Goal: Task Accomplishment & Management: Manage account settings

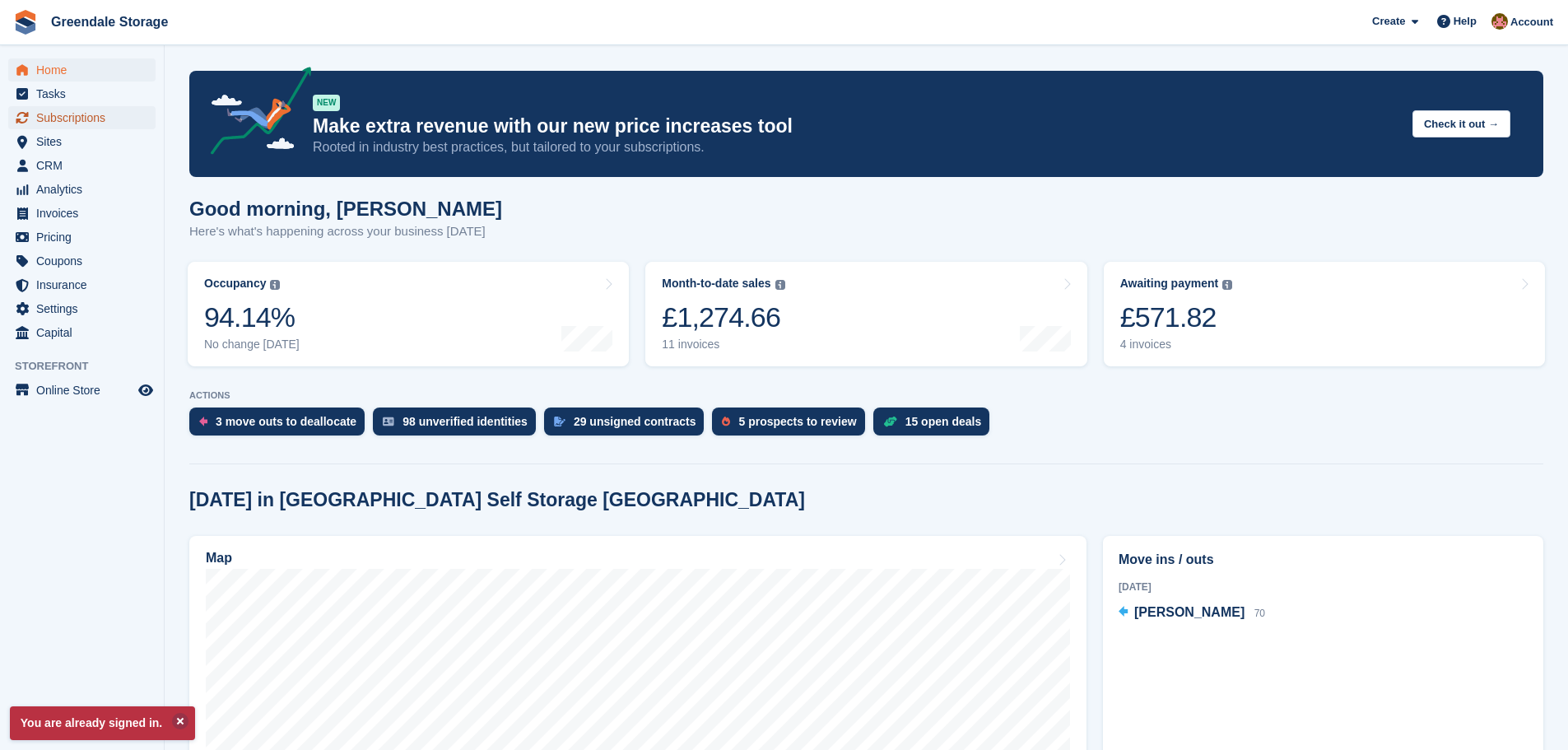
click at [62, 120] on span "Subscriptions" at bounding box center [85, 118] width 99 height 23
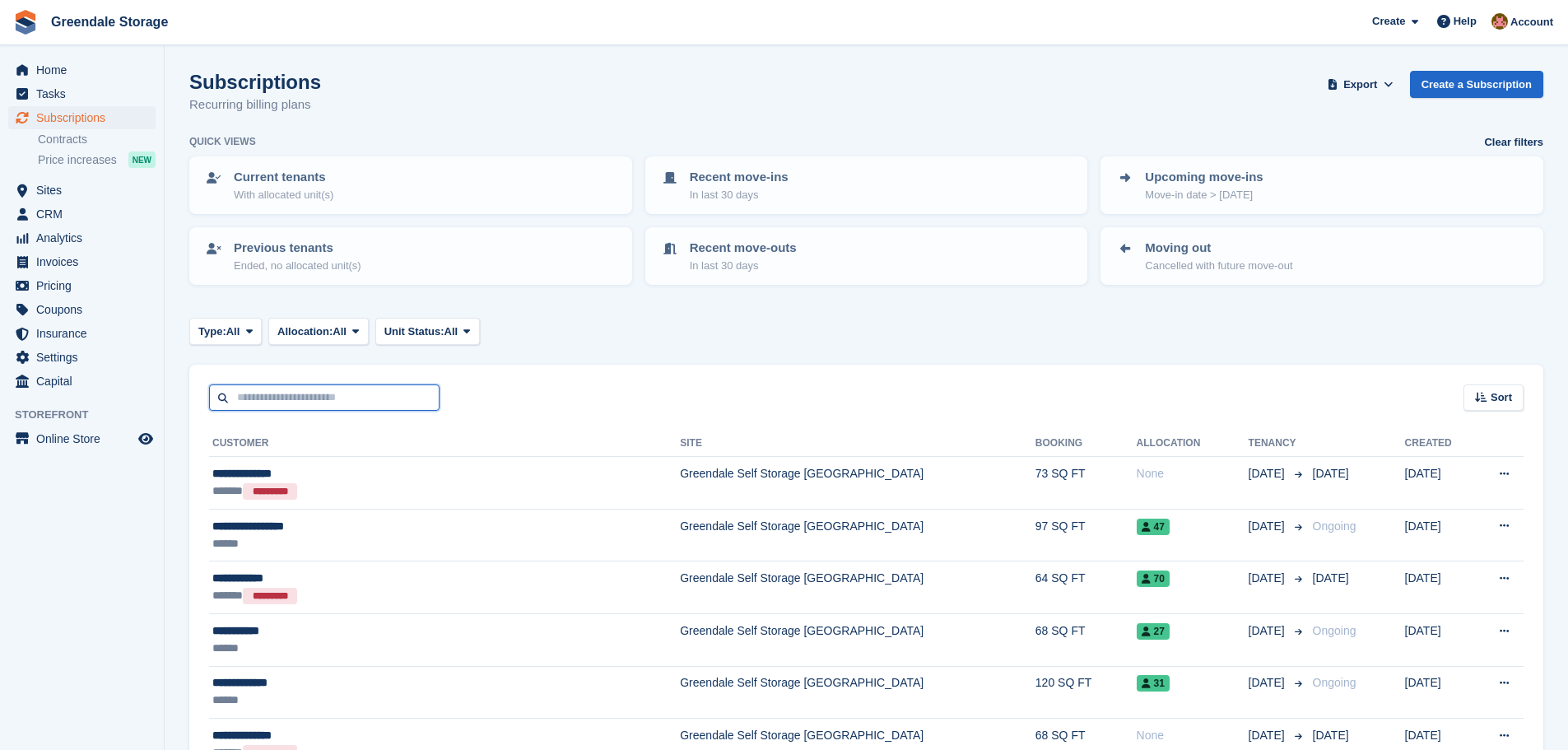
click at [277, 401] on input "text" at bounding box center [324, 398] width 231 height 27
type input "*****"
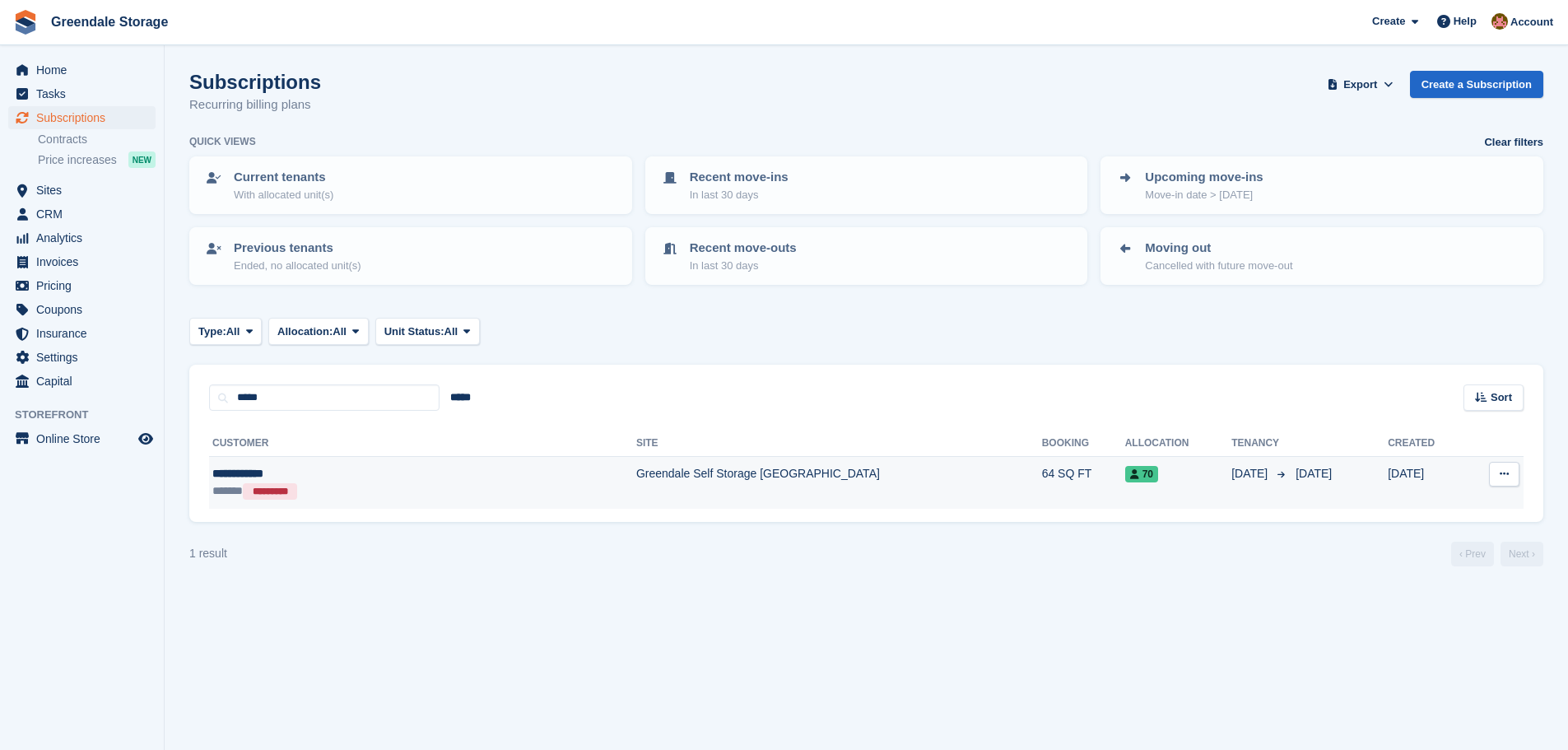
click at [636, 474] on td "Greendale Self Storage [GEOGRAPHIC_DATA]" at bounding box center [839, 483] width 406 height 52
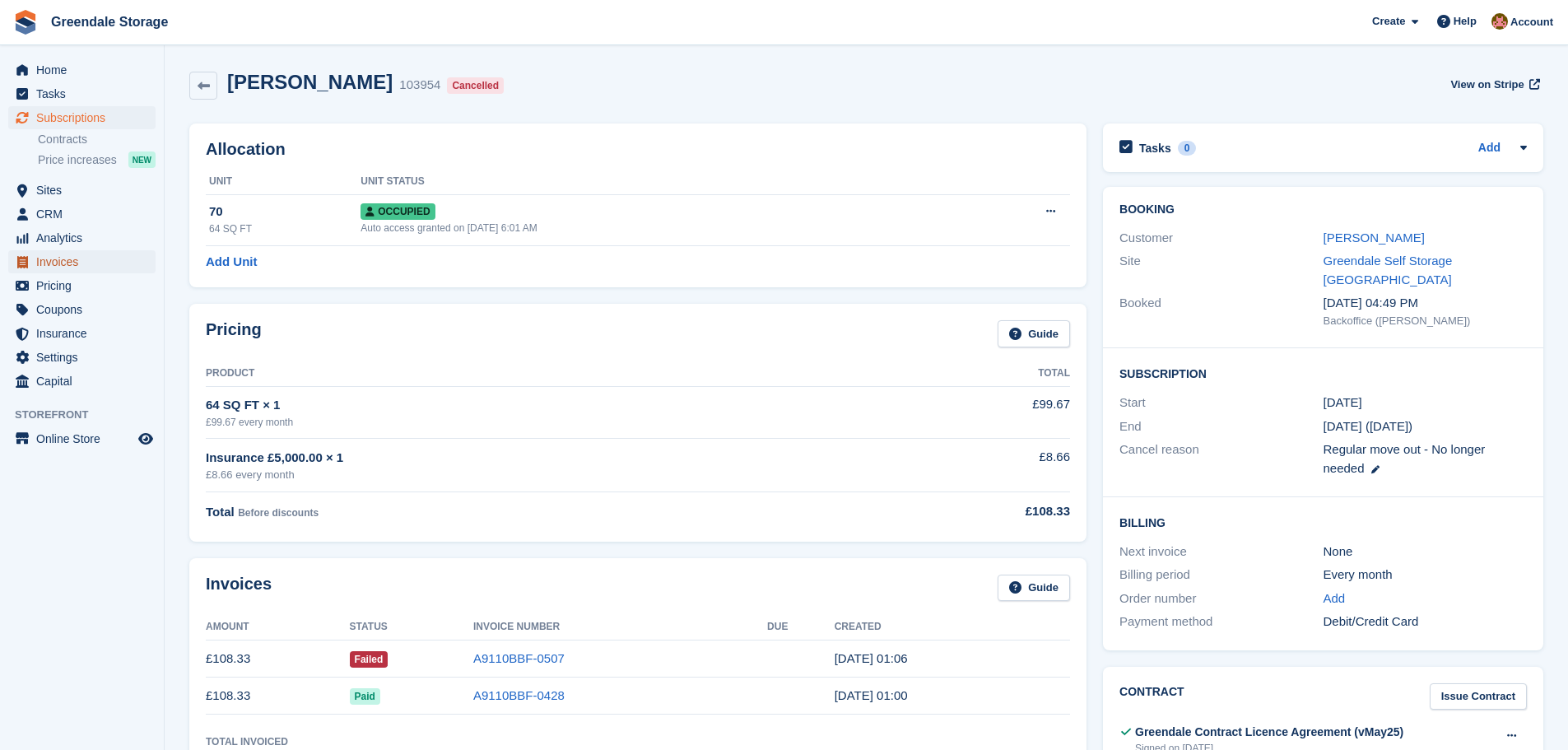
click at [61, 261] on span "Invoices" at bounding box center [85, 261] width 99 height 23
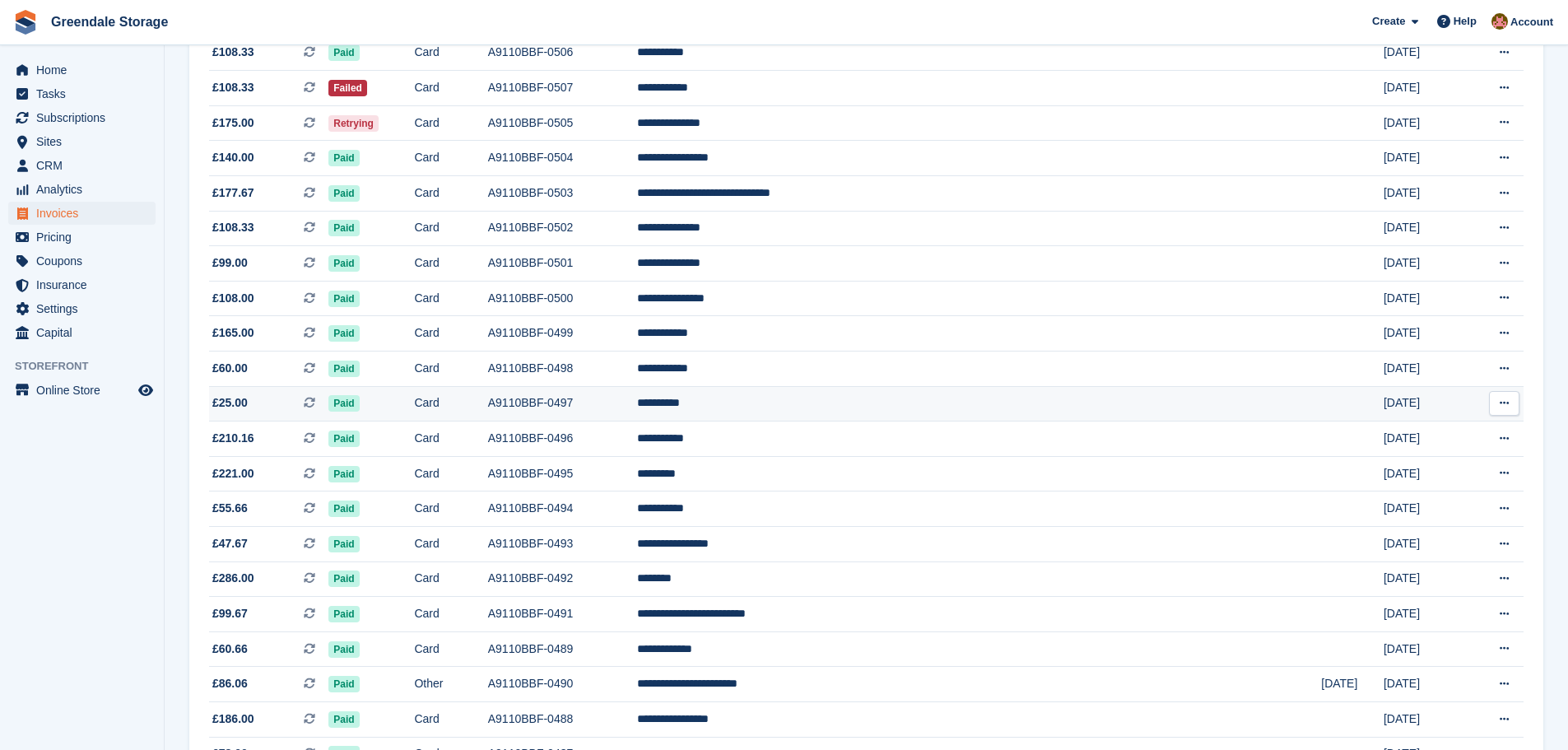
scroll to position [330, 0]
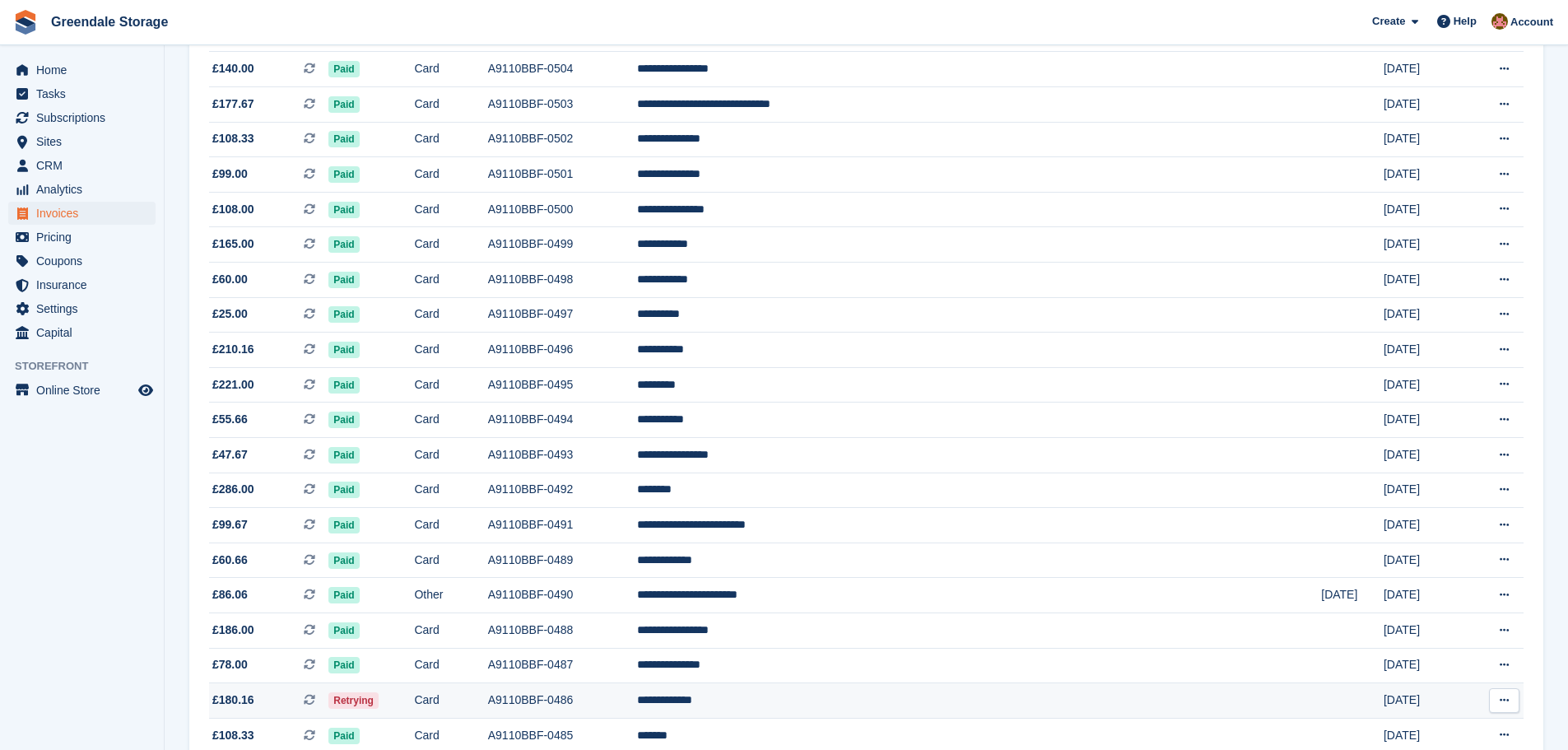
click at [488, 698] on td "Card" at bounding box center [450, 700] width 73 height 35
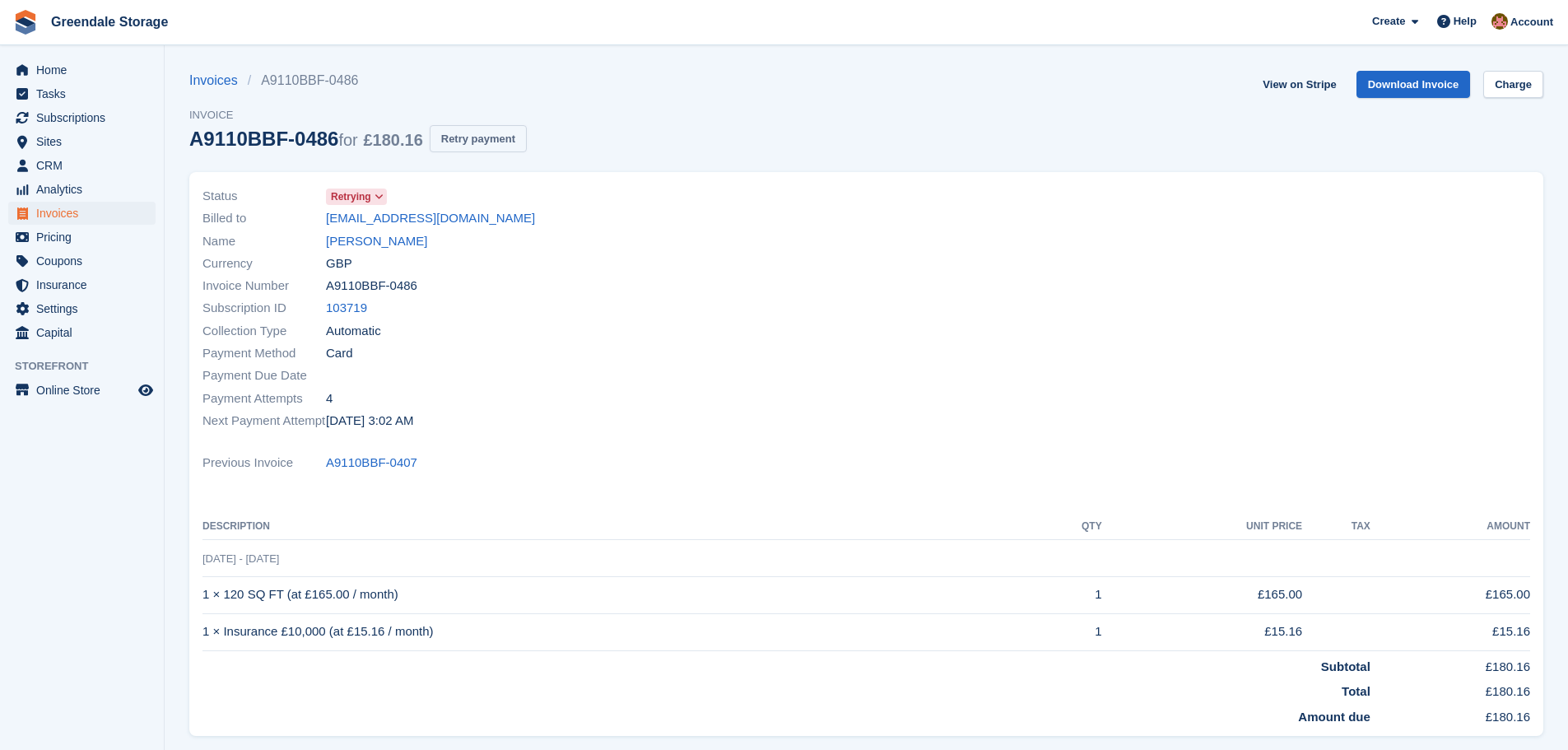
click at [485, 144] on button "Retry payment" at bounding box center [478, 139] width 97 height 27
click at [49, 69] on span "Home" at bounding box center [85, 70] width 99 height 23
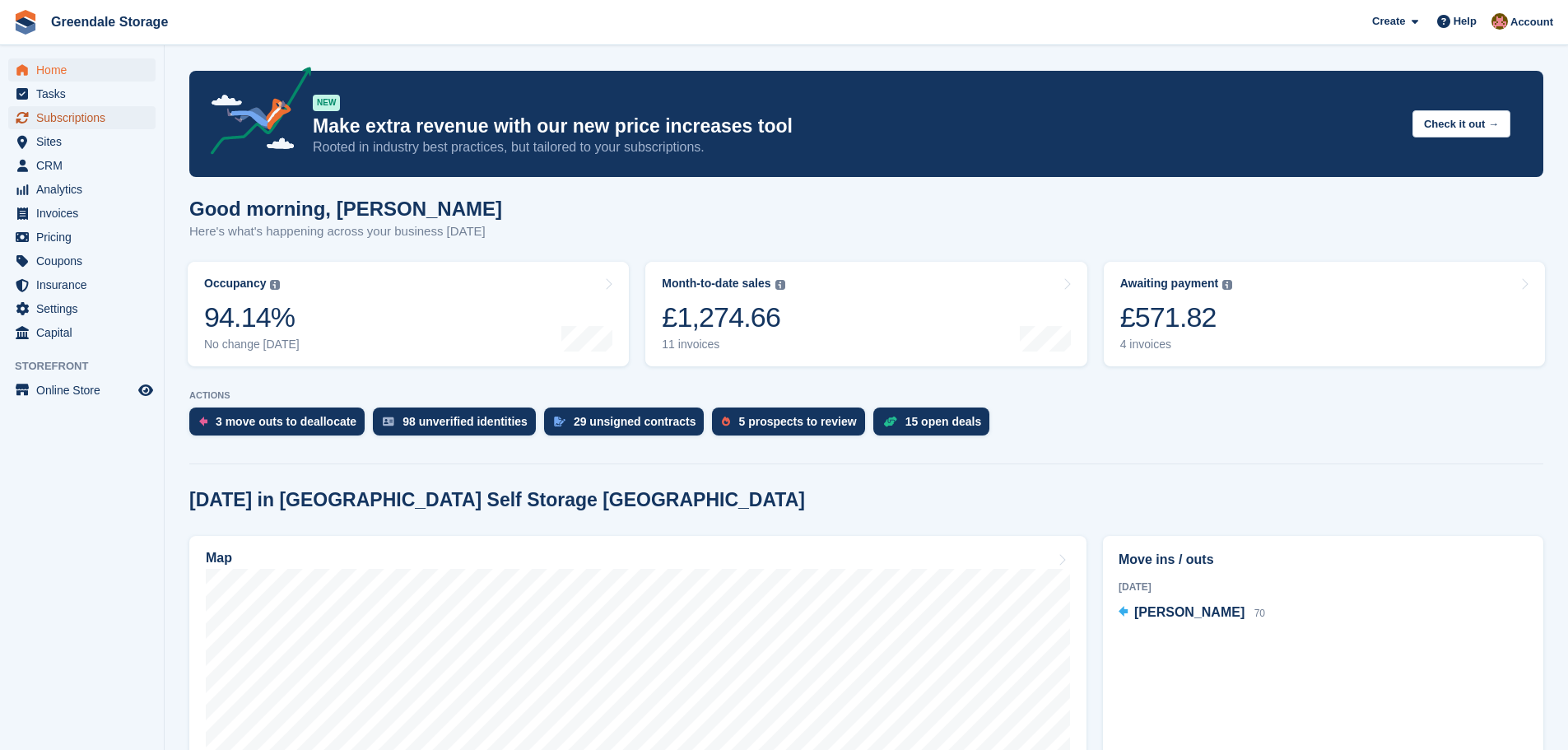
click at [55, 117] on span "Subscriptions" at bounding box center [85, 118] width 99 height 23
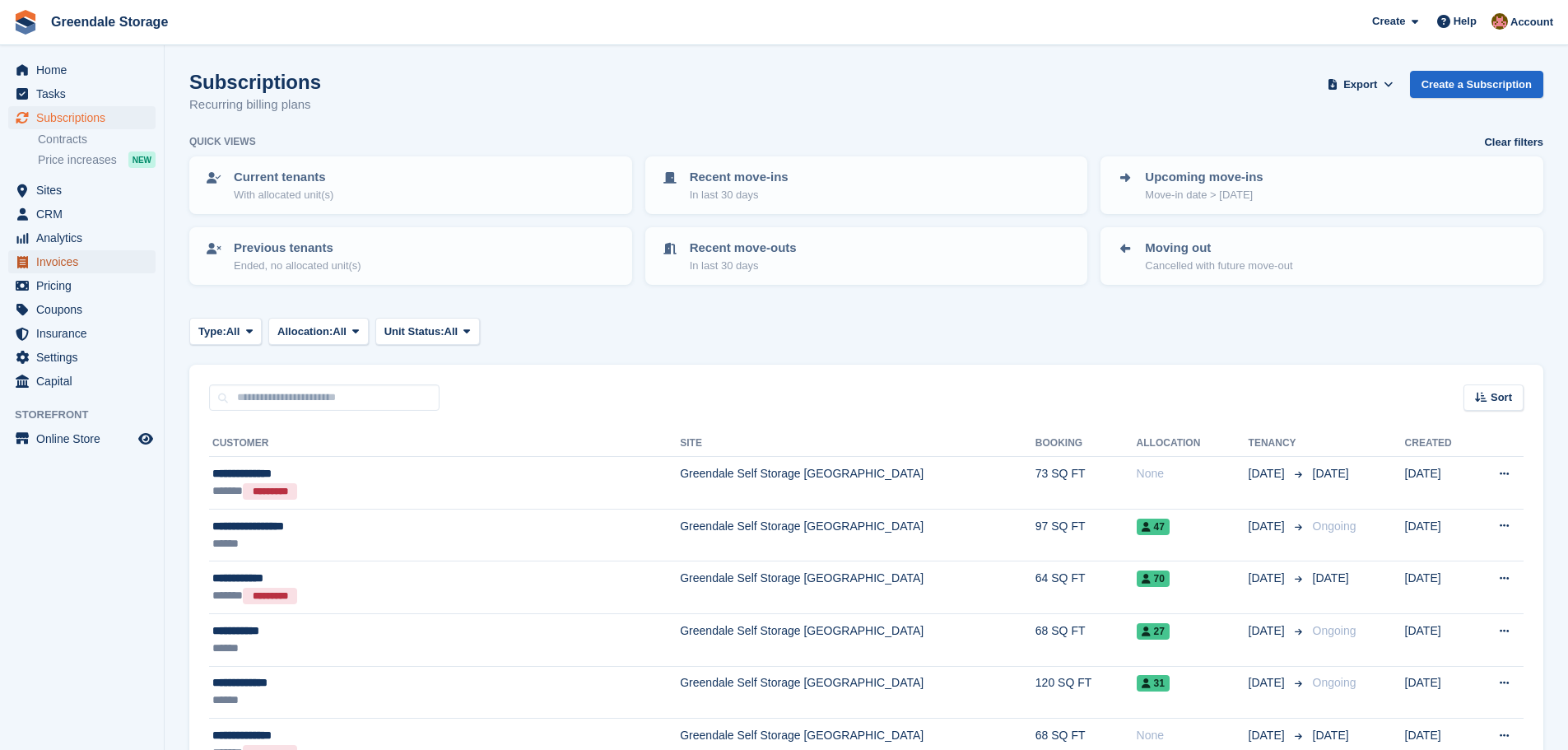
click at [61, 261] on span "Invoices" at bounding box center [85, 261] width 99 height 23
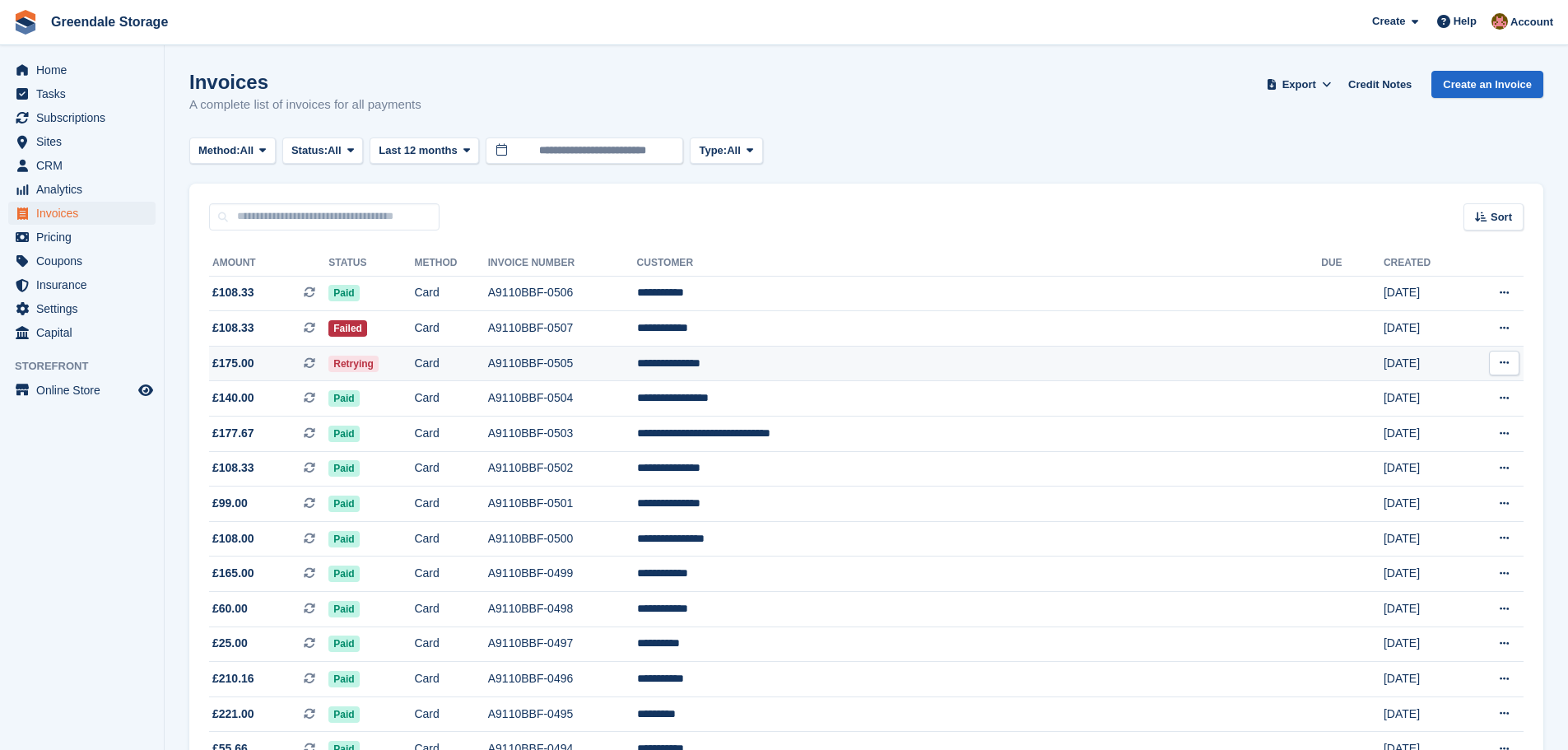
click at [635, 366] on td "A9110BBF-0505" at bounding box center [563, 363] width 149 height 35
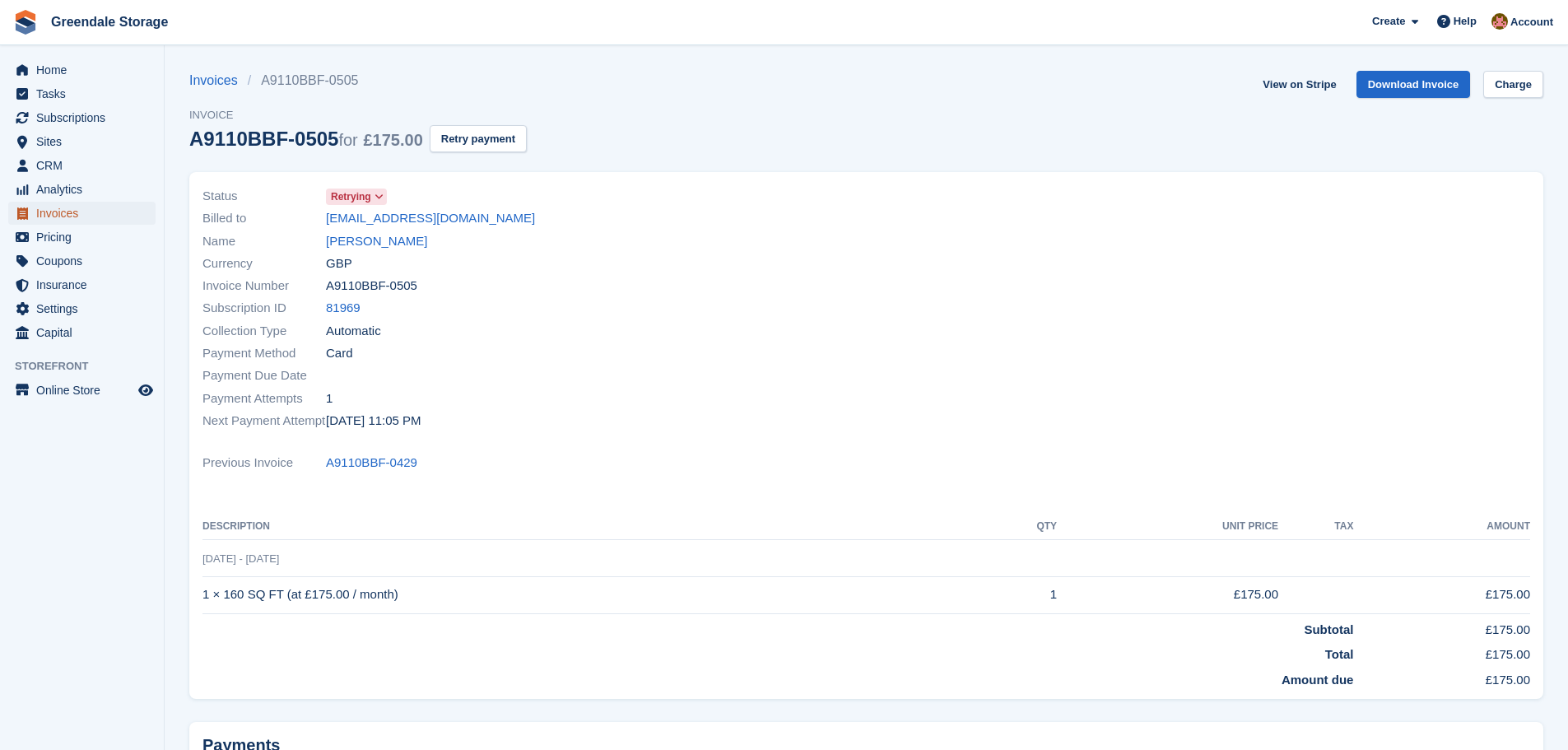
click at [51, 212] on span "Invoices" at bounding box center [85, 214] width 99 height 23
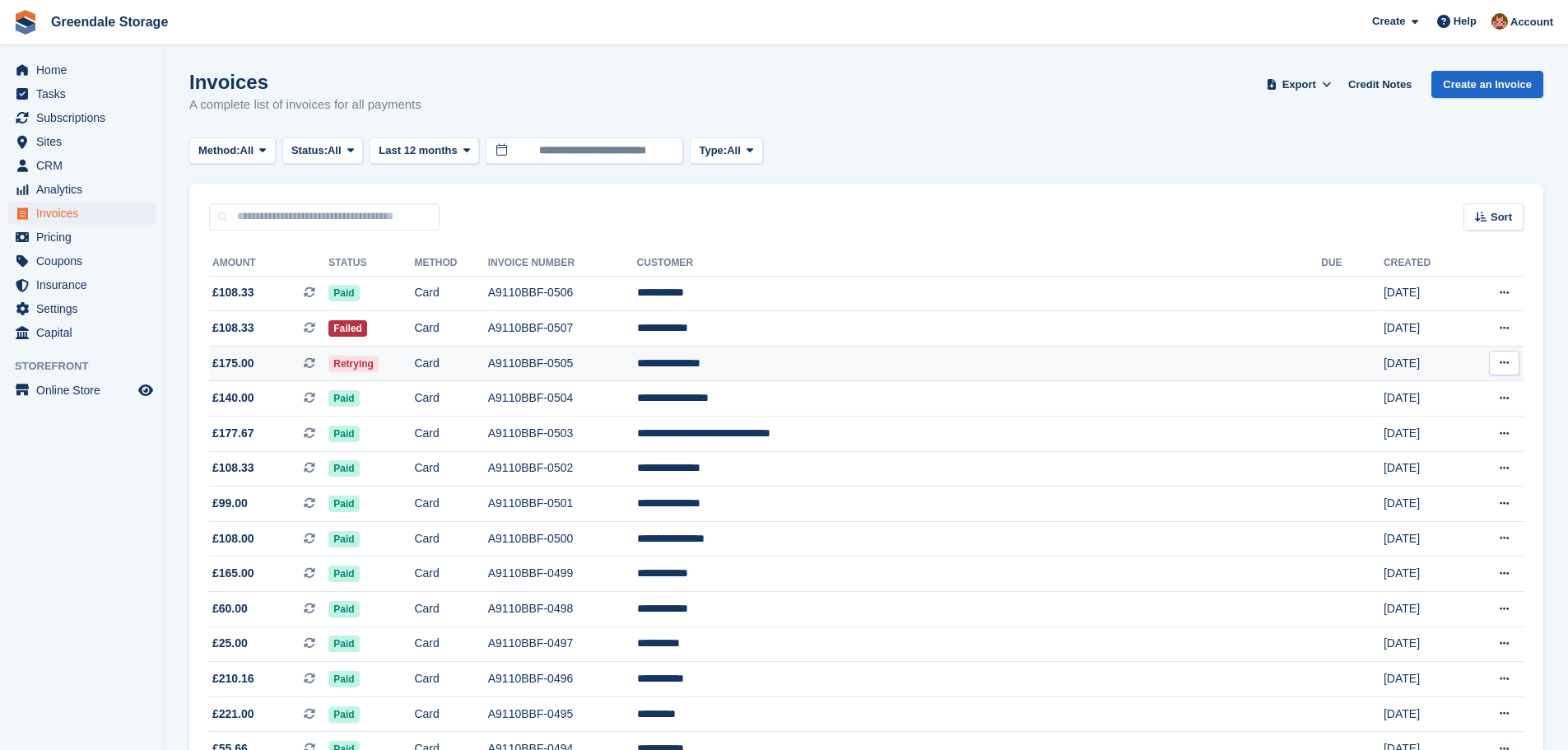
click at [1502, 363] on icon at bounding box center [1504, 362] width 9 height 11
click at [1413, 477] on p "View Subscription" at bounding box center [1441, 478] width 144 height 21
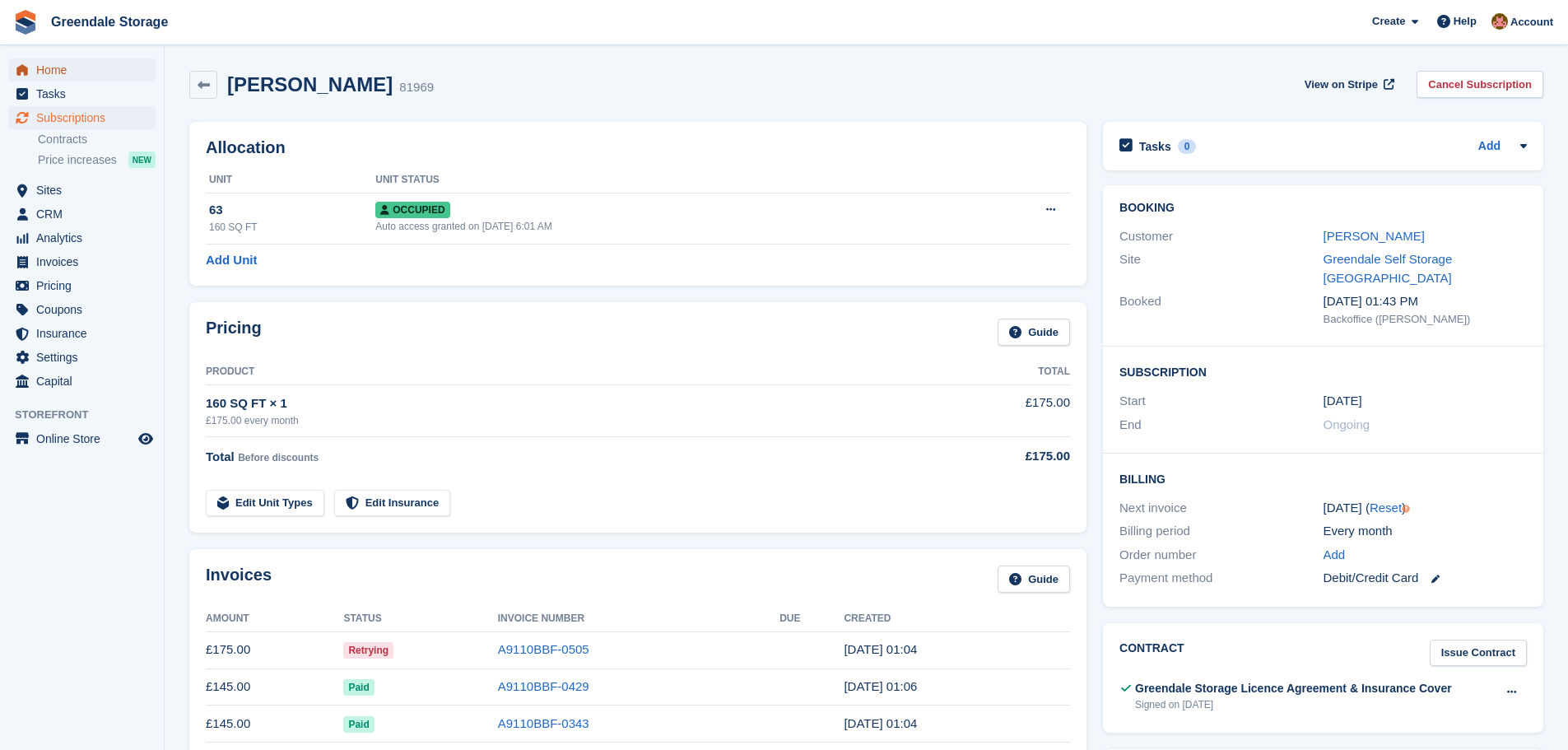
click at [60, 65] on span "Home" at bounding box center [85, 70] width 99 height 23
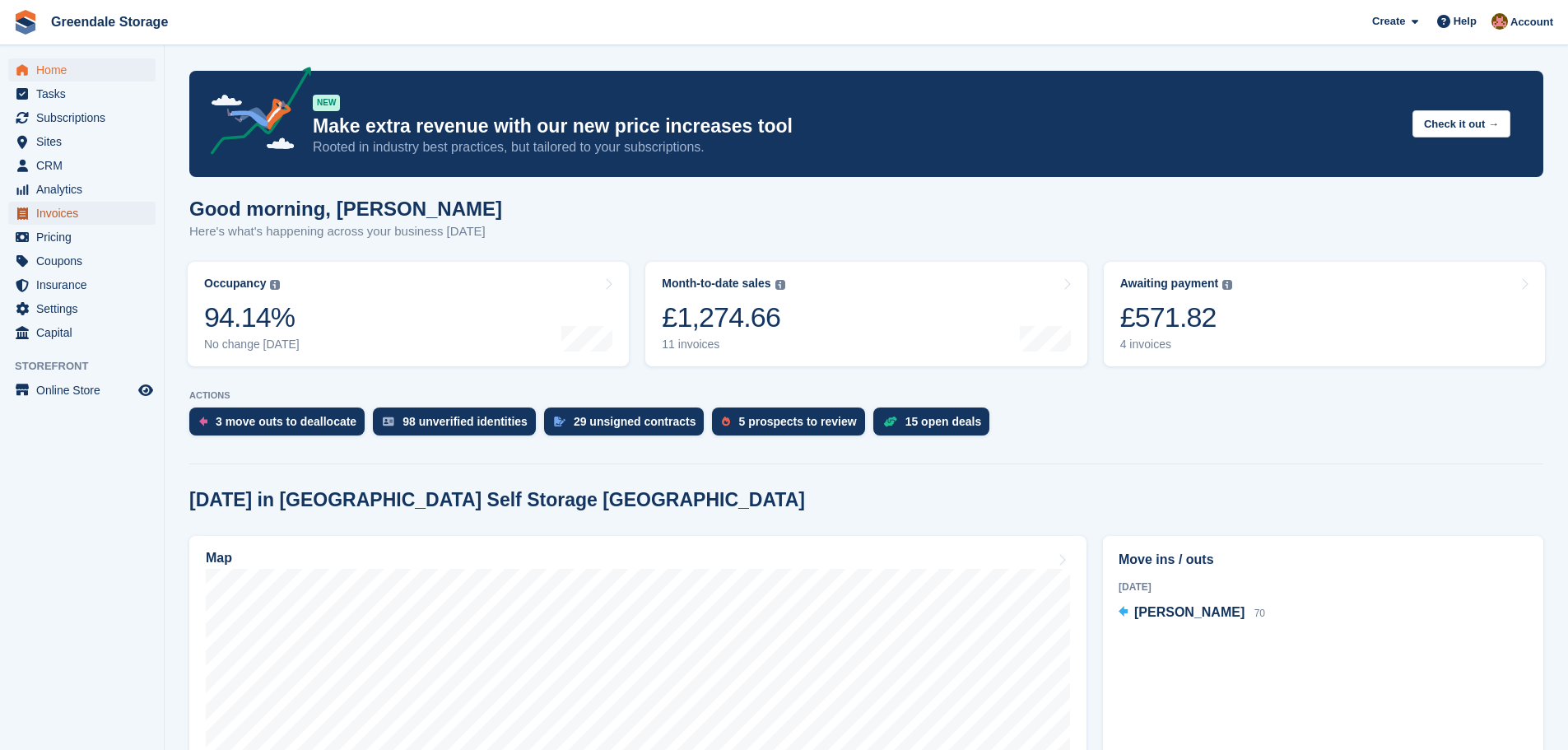
click at [51, 214] on span "Invoices" at bounding box center [85, 214] width 99 height 23
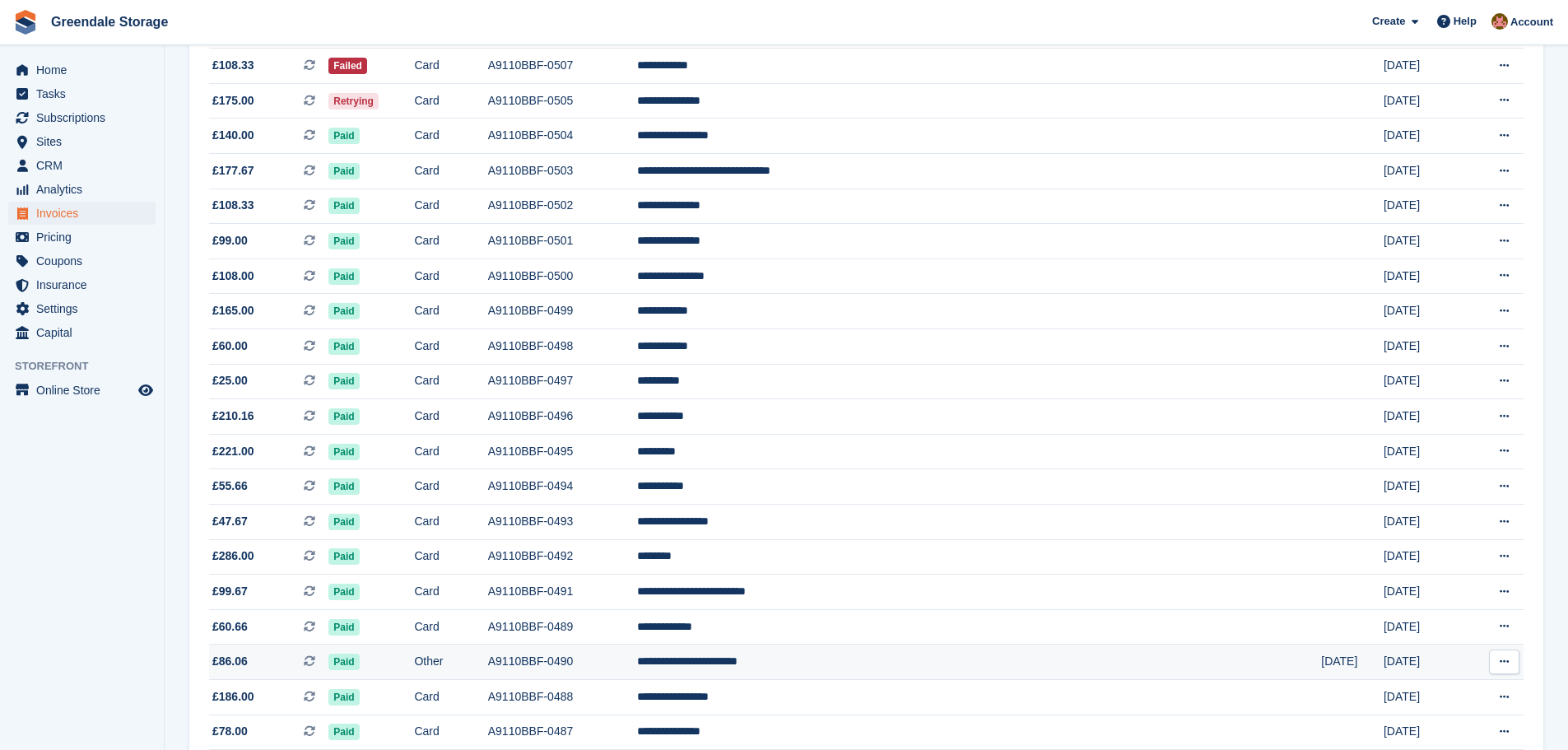
scroll to position [494, 0]
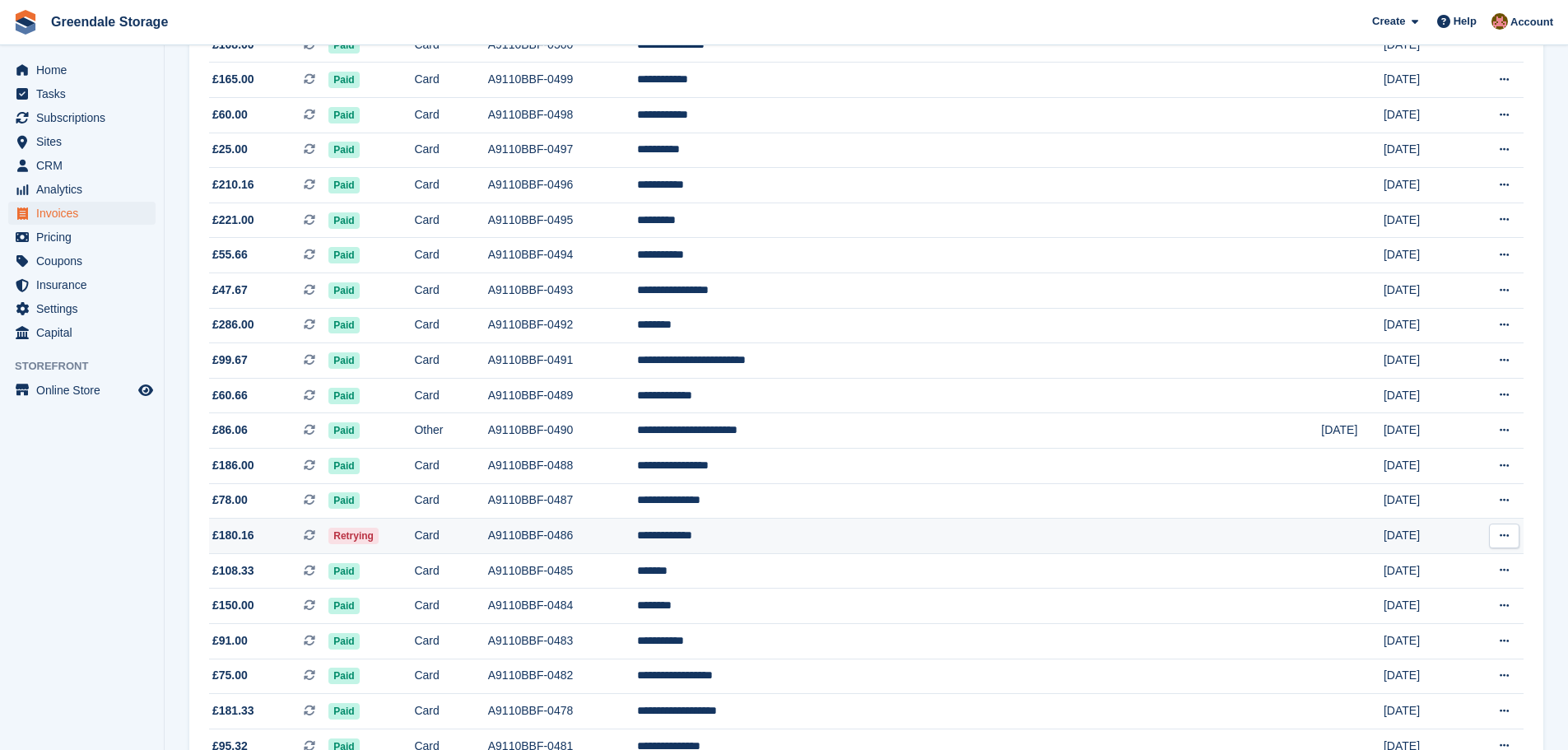
click at [1503, 534] on icon at bounding box center [1504, 534] width 9 height 11
click at [1415, 649] on p "View Subscription" at bounding box center [1441, 651] width 144 height 21
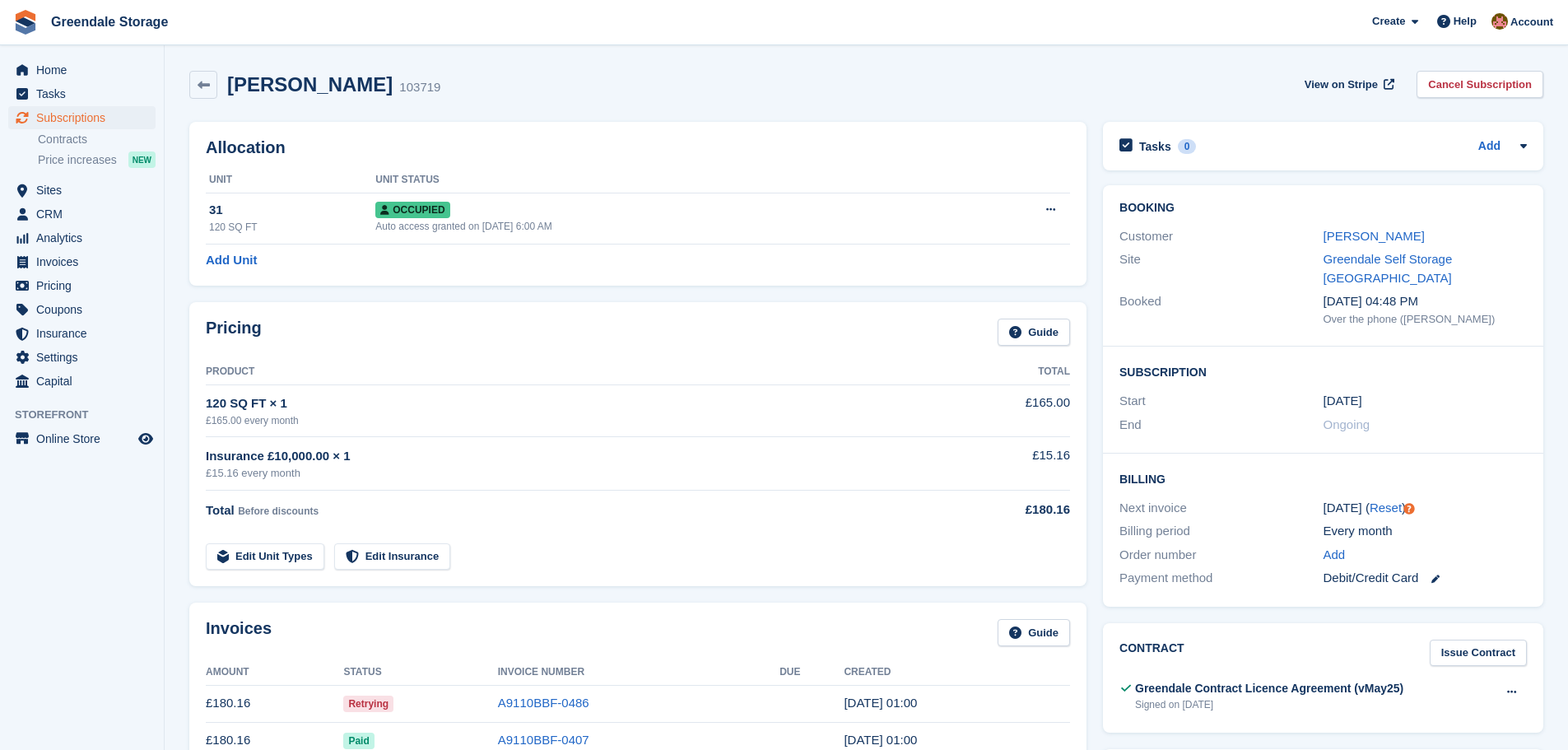
scroll to position [82, 0]
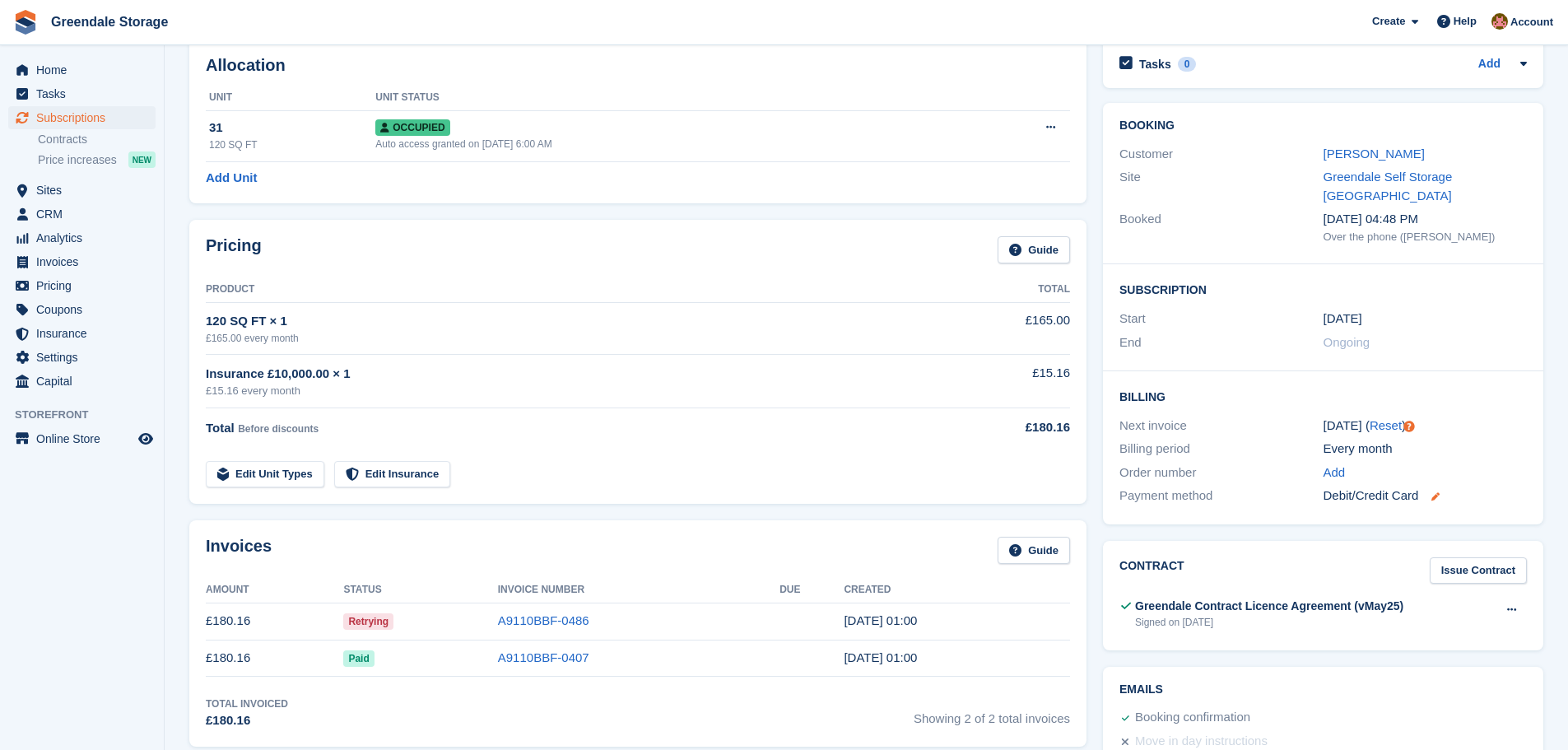
click at [1434, 492] on icon at bounding box center [1436, 496] width 9 height 9
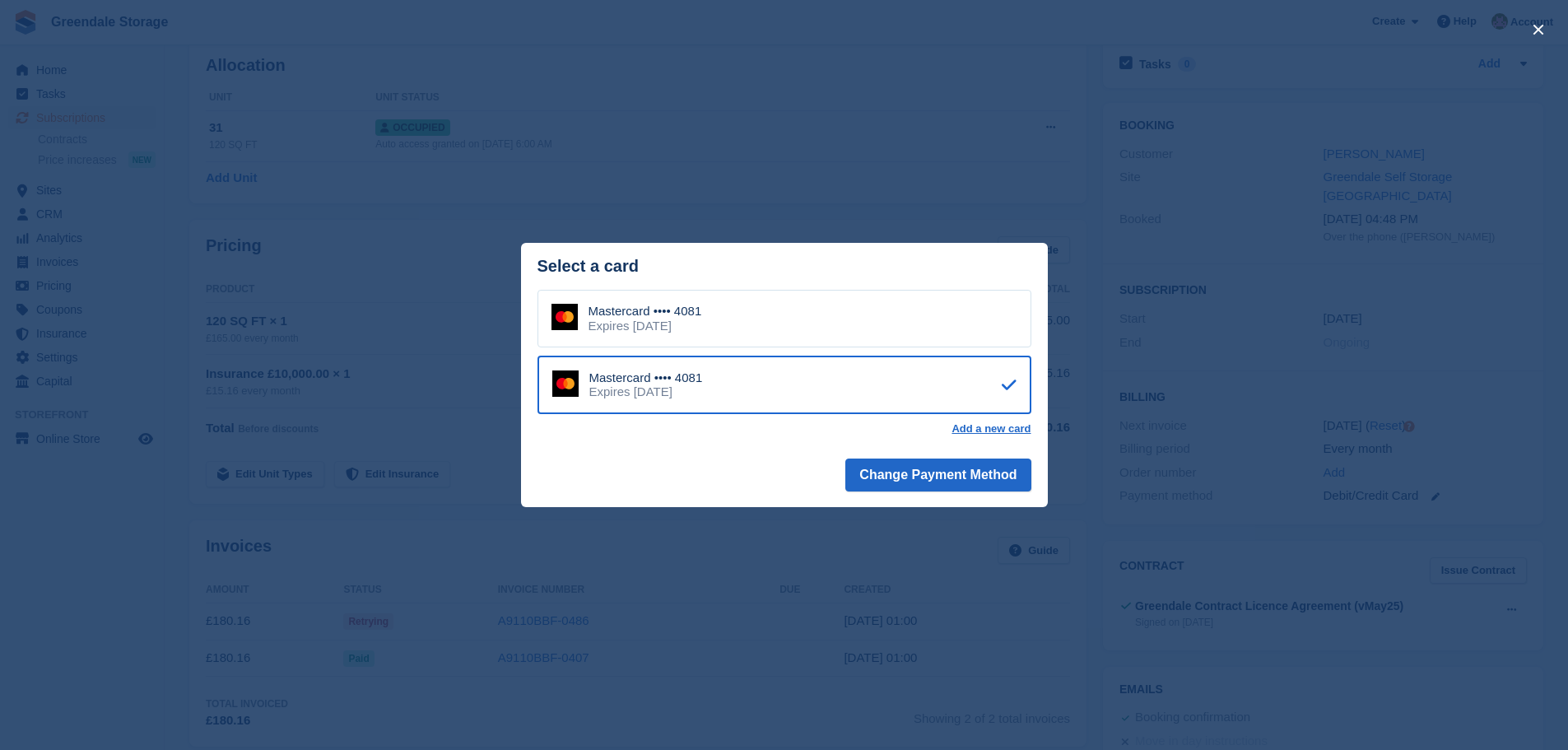
click at [871, 551] on div "close" at bounding box center [784, 375] width 1568 height 750
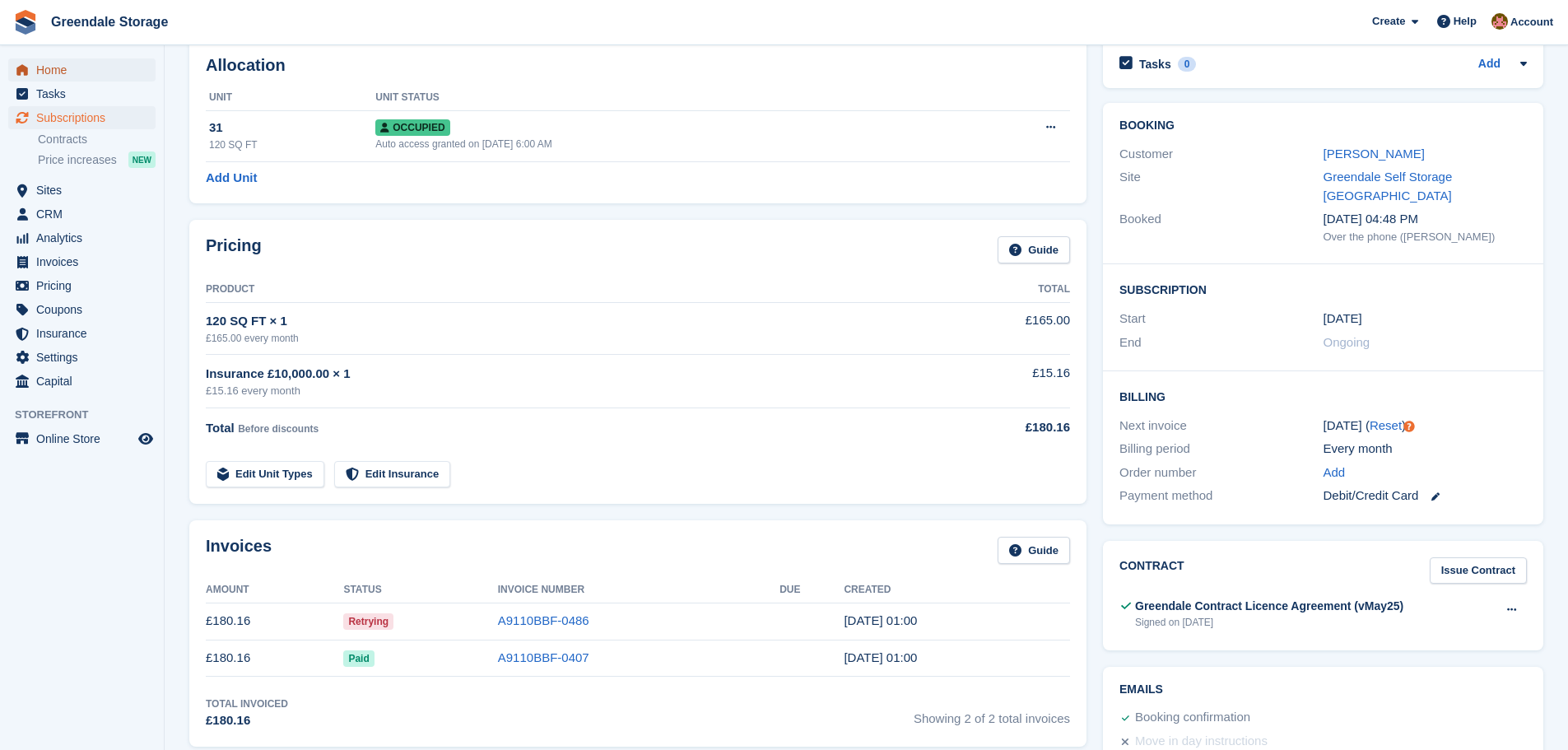
click at [57, 72] on span "Home" at bounding box center [85, 70] width 99 height 23
